Goal: Find specific page/section: Find specific page/section

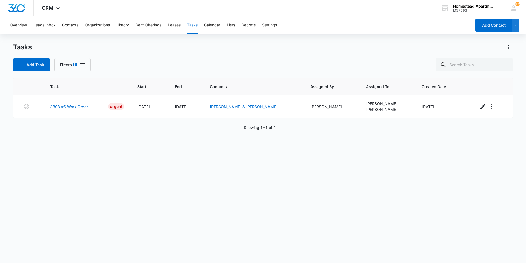
click at [80, 26] on div "Overview Leads Inbox Contacts Organizations History Rent Offerings Leases Tasks…" at bounding box center [239, 25] width 465 height 18
click at [73, 29] on button "Contacts" at bounding box center [70, 25] width 16 height 18
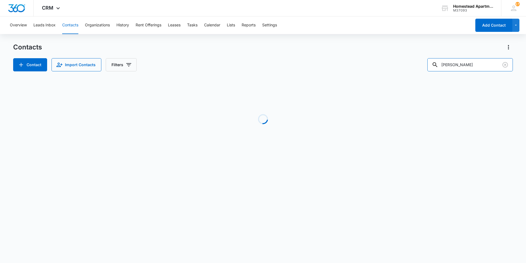
drag, startPoint x: 453, startPoint y: 64, endPoint x: 427, endPoint y: 61, distance: 26.2
click at [427, 61] on div "Contact Import Contacts Filters [PERSON_NAME]" at bounding box center [263, 64] width 500 height 13
type input "36266"
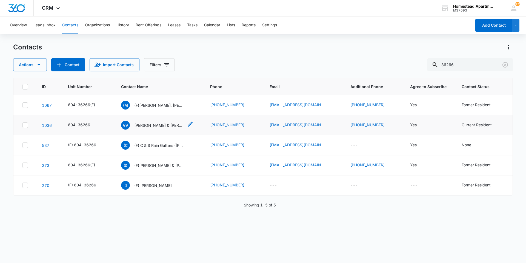
click at [153, 123] on p "[PERSON_NAME] & [PERSON_NAME]" at bounding box center [158, 125] width 49 height 6
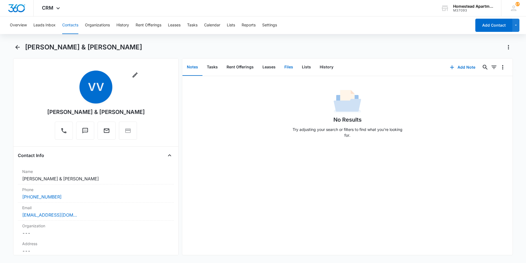
click at [283, 68] on button "Files" at bounding box center [289, 67] width 18 height 17
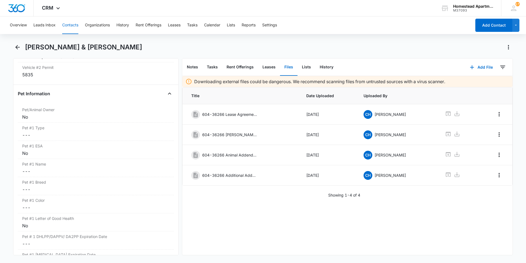
scroll to position [658, 0]
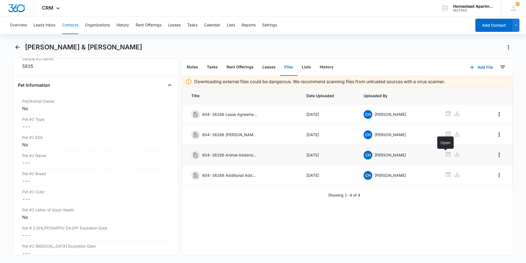
click at [445, 155] on icon at bounding box center [448, 154] width 7 height 7
click at [19, 43] on button "Back" at bounding box center [17, 47] width 8 height 9
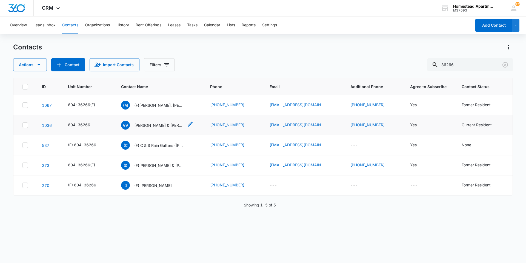
click at [146, 124] on p "[PERSON_NAME] & [PERSON_NAME]" at bounding box center [158, 125] width 49 height 6
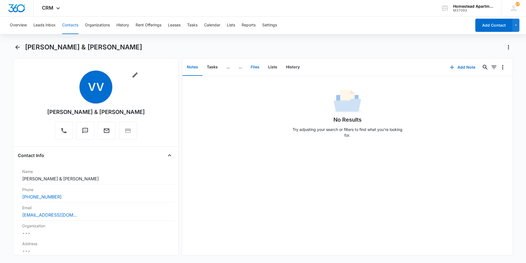
click at [255, 68] on button "Files" at bounding box center [255, 67] width 18 height 17
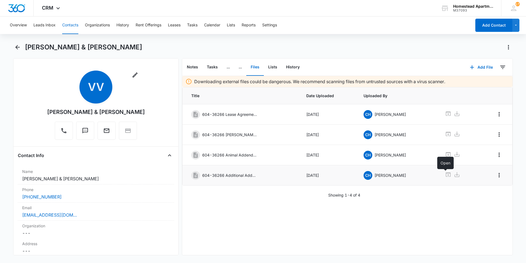
click at [445, 174] on icon at bounding box center [448, 174] width 7 height 7
click at [445, 155] on icon at bounding box center [448, 154] width 7 height 7
drag, startPoint x: 18, startPoint y: 49, endPoint x: 288, endPoint y: 1, distance: 274.0
click at [18, 49] on icon "Back" at bounding box center [17, 47] width 7 height 7
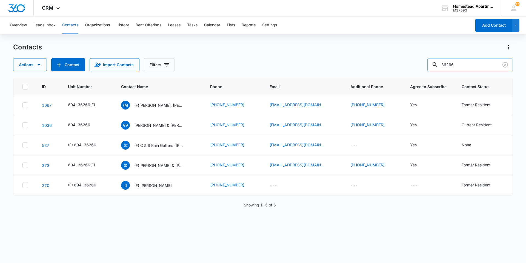
drag, startPoint x: 439, startPoint y: 67, endPoint x: 436, endPoint y: 67, distance: 3.3
click at [436, 67] on input "36266" at bounding box center [471, 64] width 86 height 13
type input "[PERSON_NAME]"
